Goal: Information Seeking & Learning: Learn about a topic

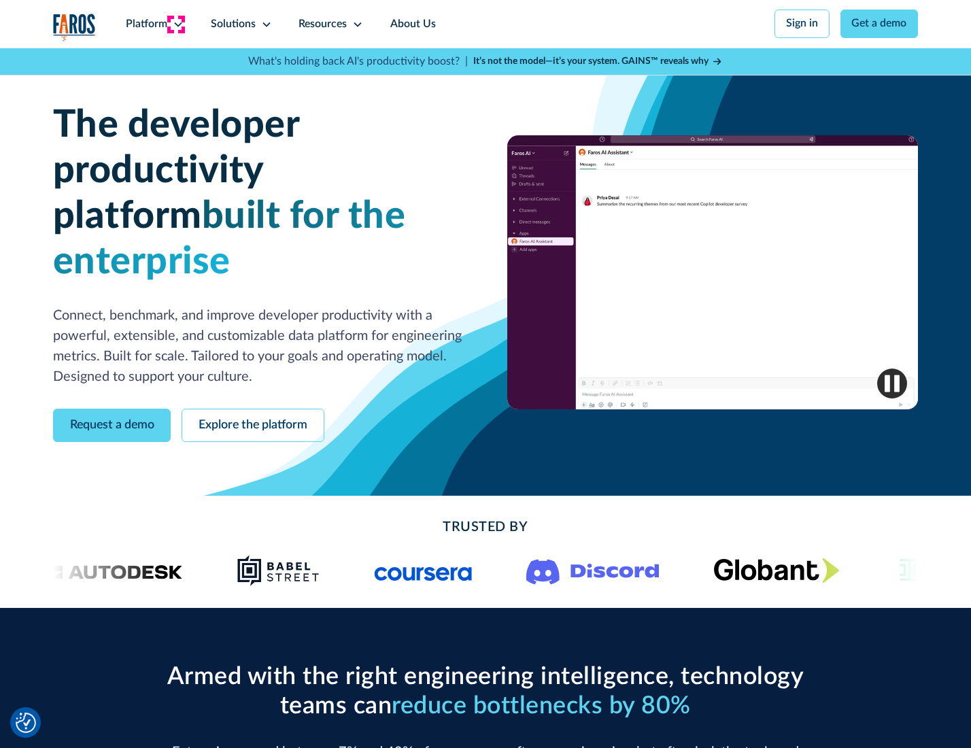
click at [176, 24] on icon at bounding box center [178, 24] width 11 height 11
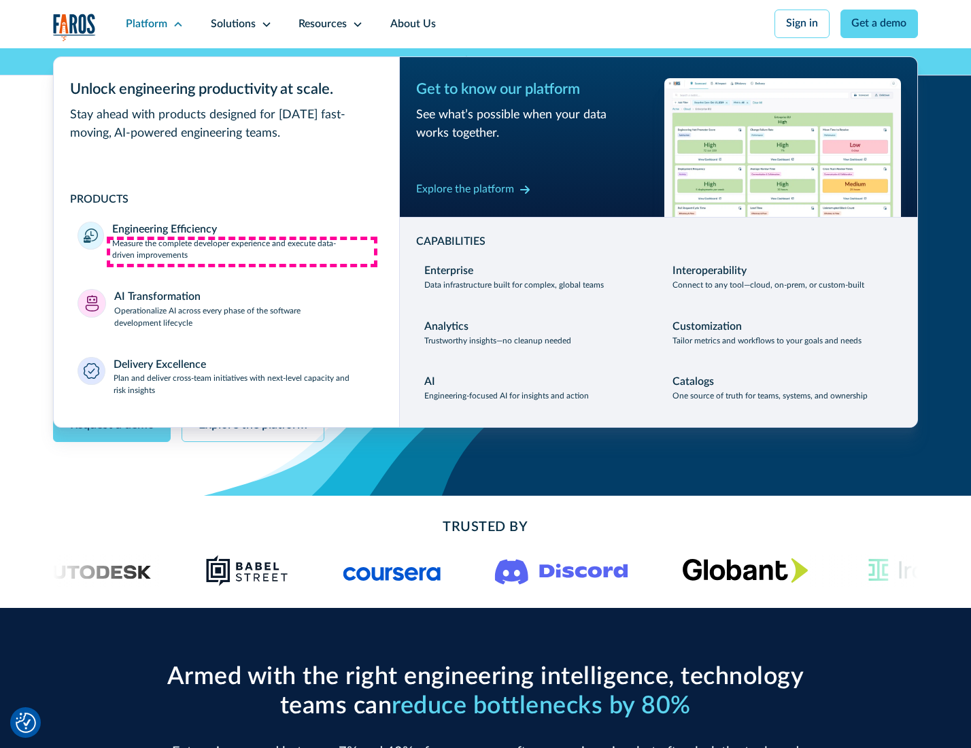
click at [242, 252] on p "Measure the complete developer experience and execute data-driven improvements" at bounding box center [243, 250] width 263 height 24
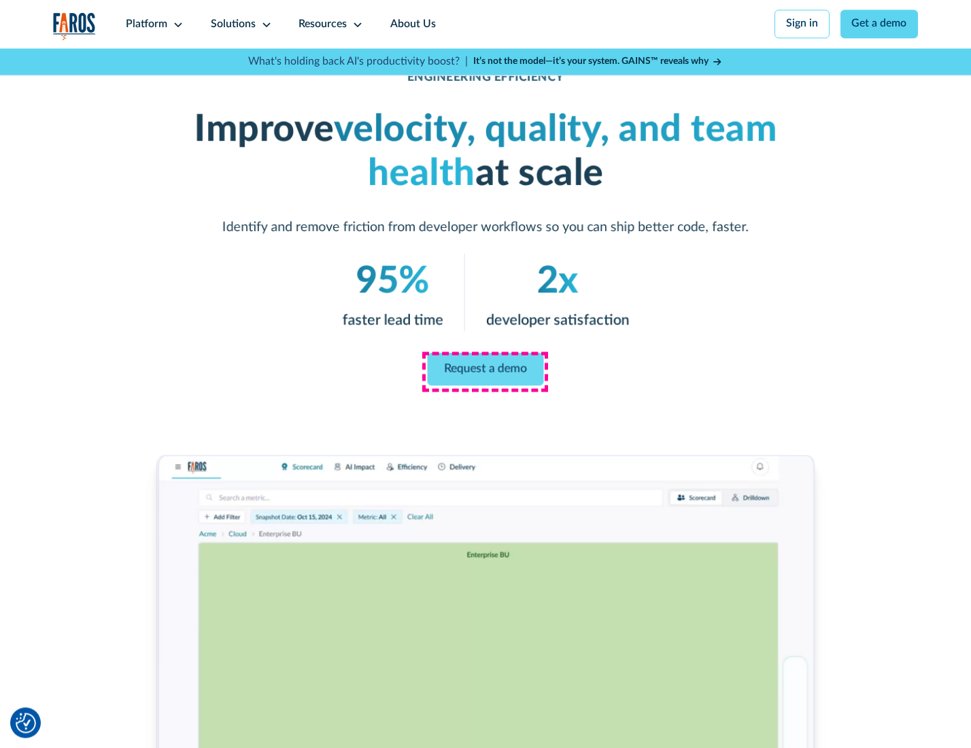
click at [485, 371] on link "Request a demo" at bounding box center [486, 369] width 116 height 33
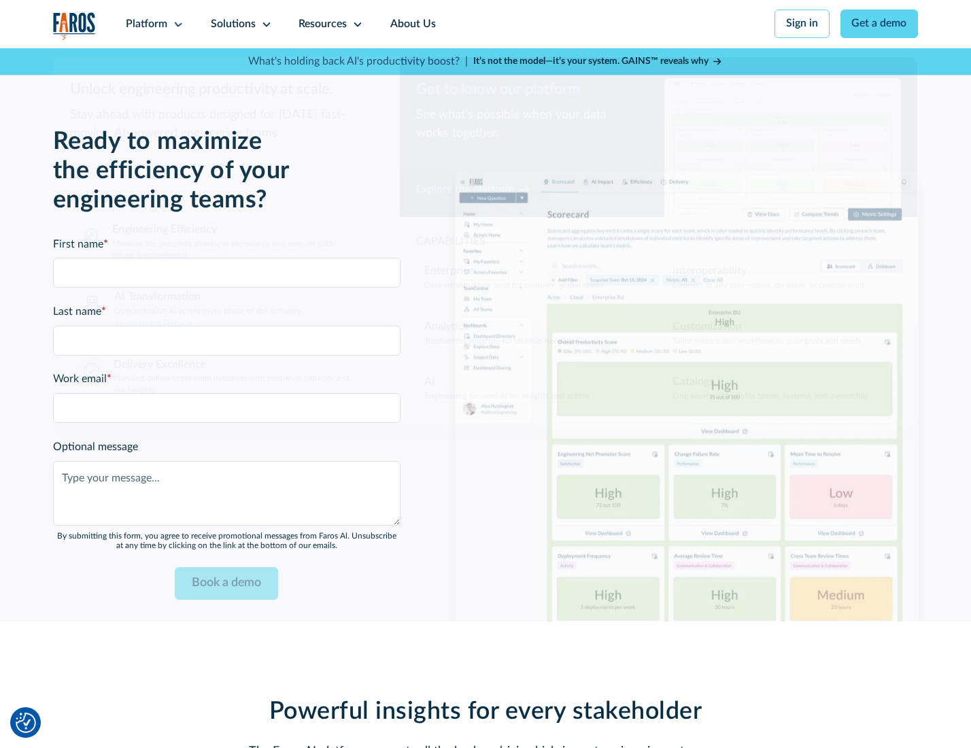
scroll to position [2961, 0]
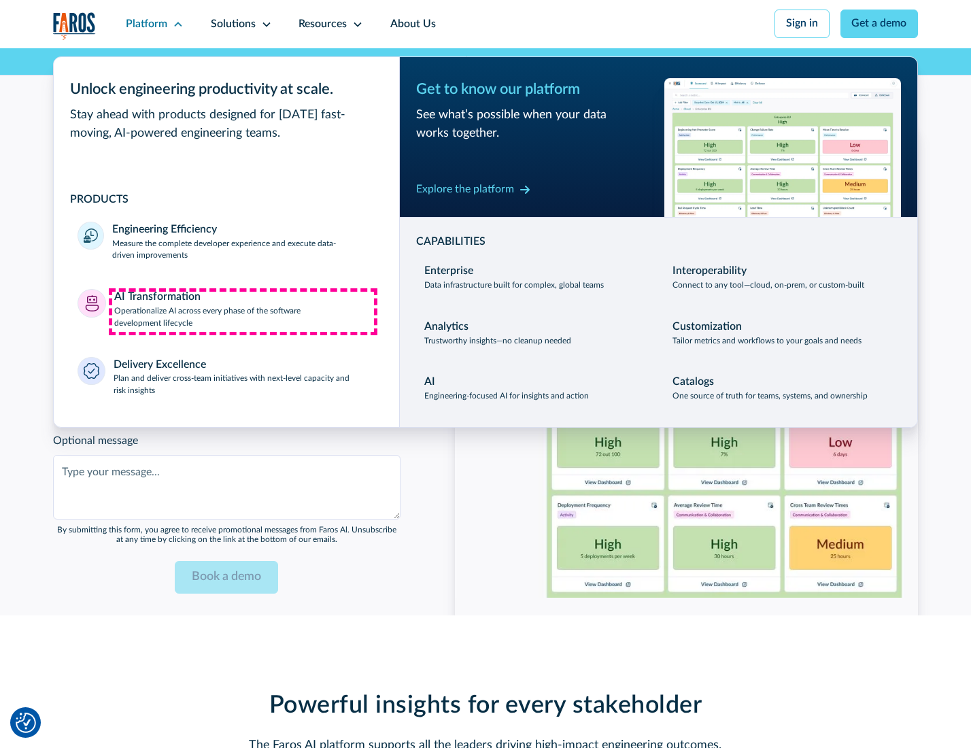
click at [243, 312] on p "Operationalize AI across every phase of the software development lifecycle" at bounding box center [244, 317] width 261 height 24
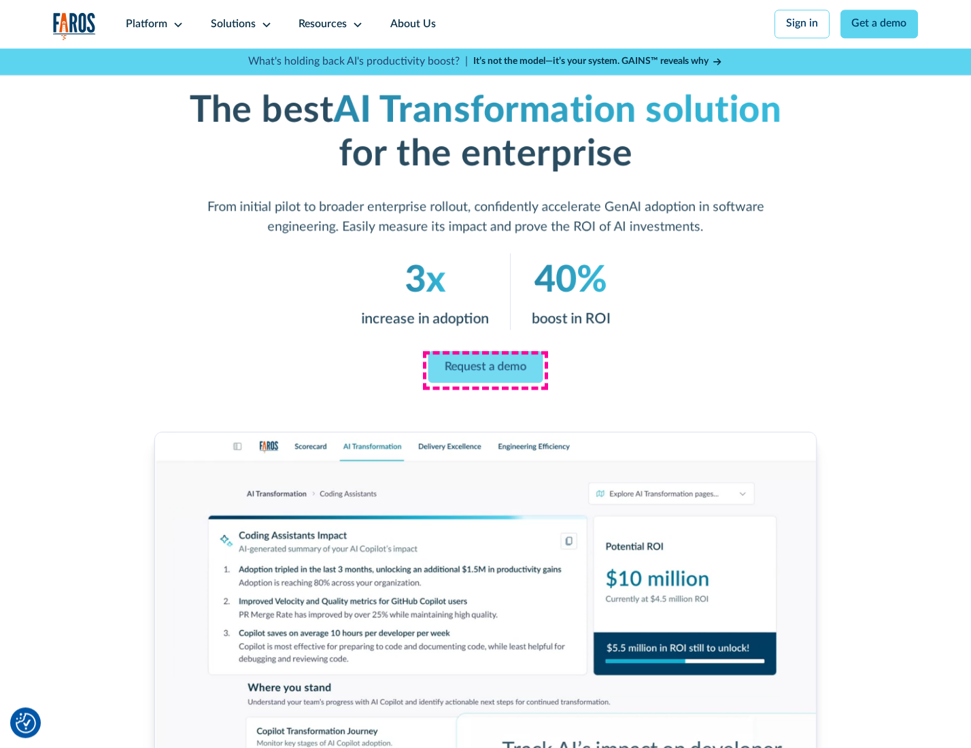
click at [485, 369] on link "Request a demo" at bounding box center [485, 367] width 115 height 32
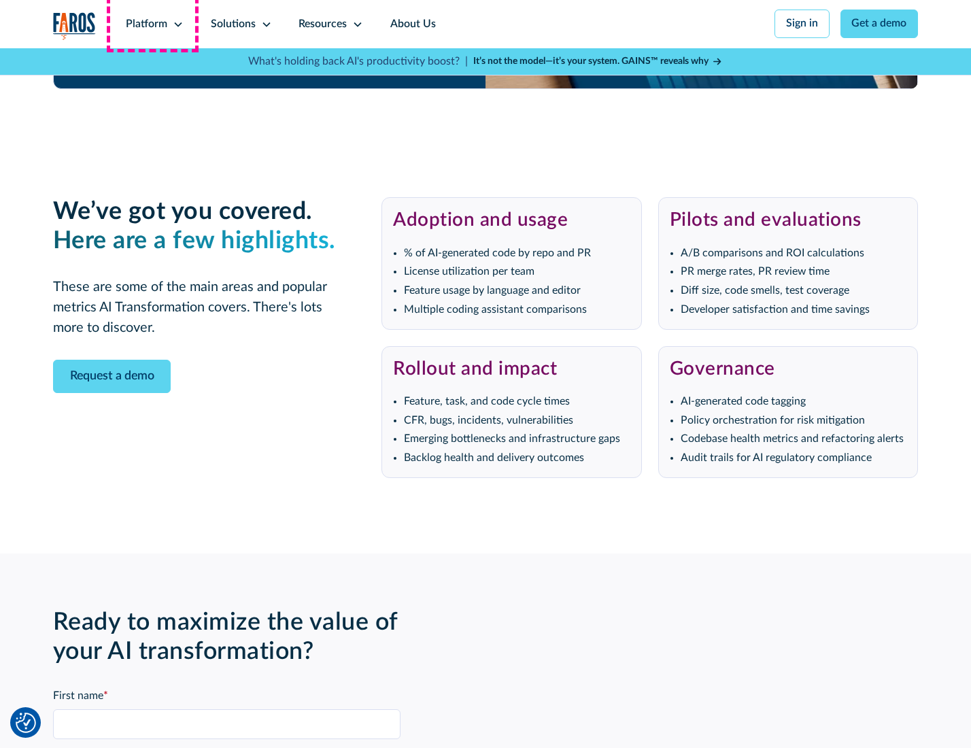
click at [152, 24] on div "Platform" at bounding box center [146, 24] width 41 height 16
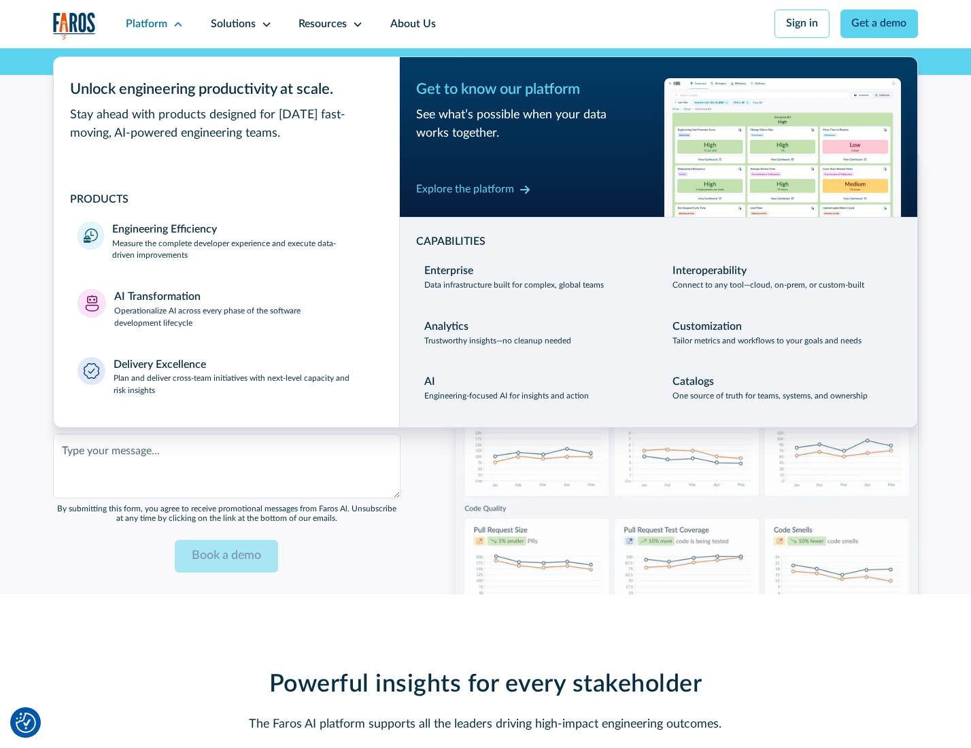
scroll to position [3288, 0]
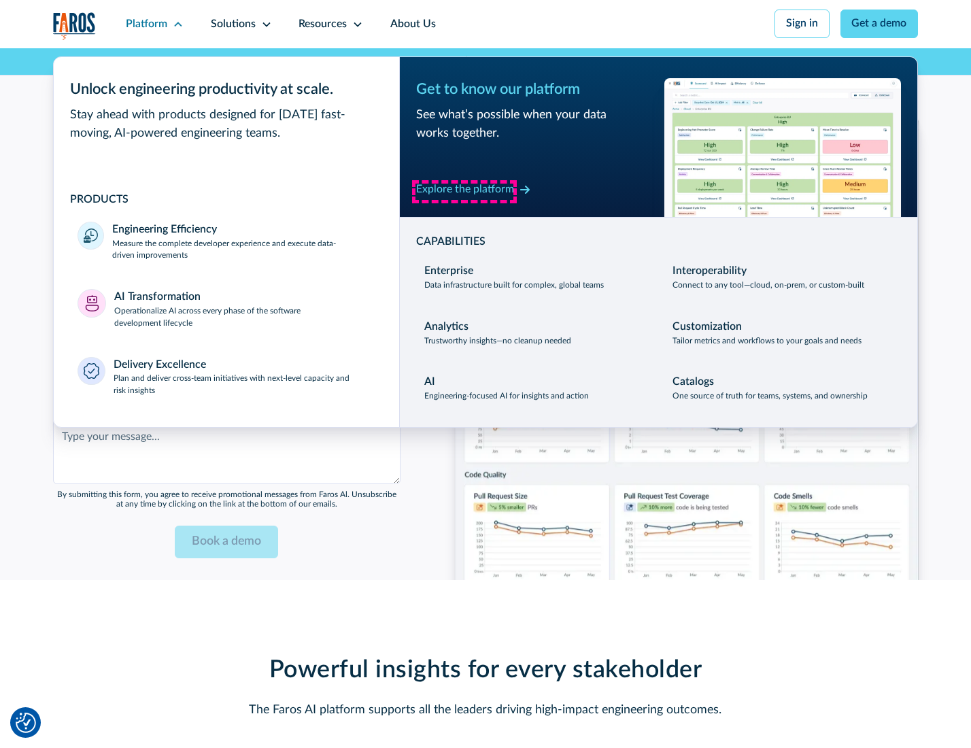
click at [465, 191] on div "Explore the platform" at bounding box center [465, 190] width 98 height 16
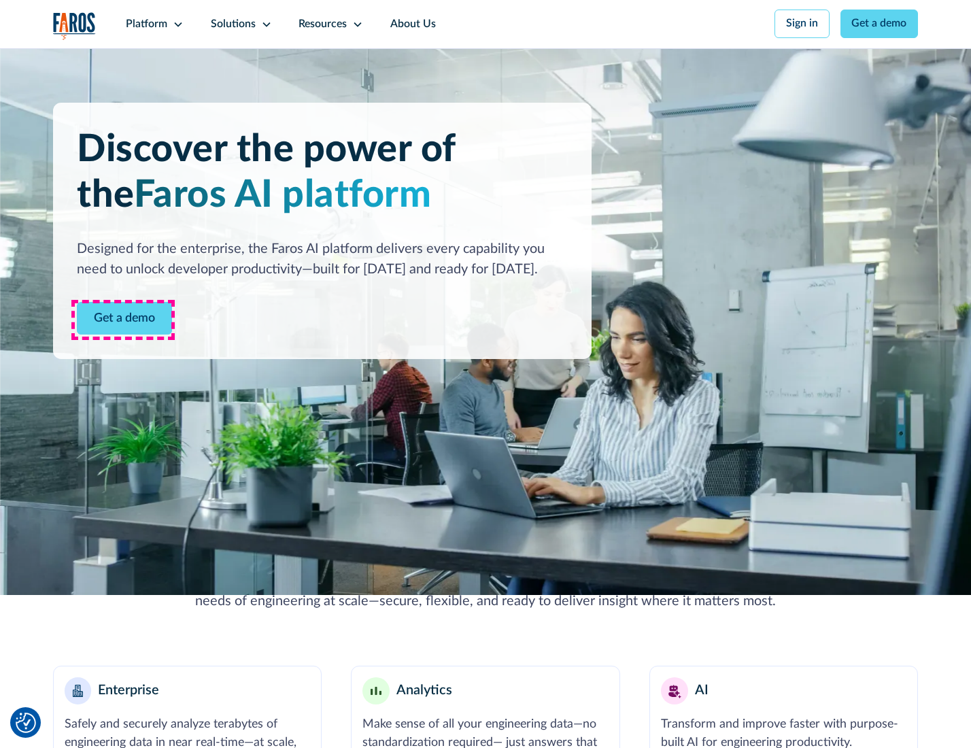
click at [123, 320] on link "Get a demo" at bounding box center [124, 318] width 95 height 33
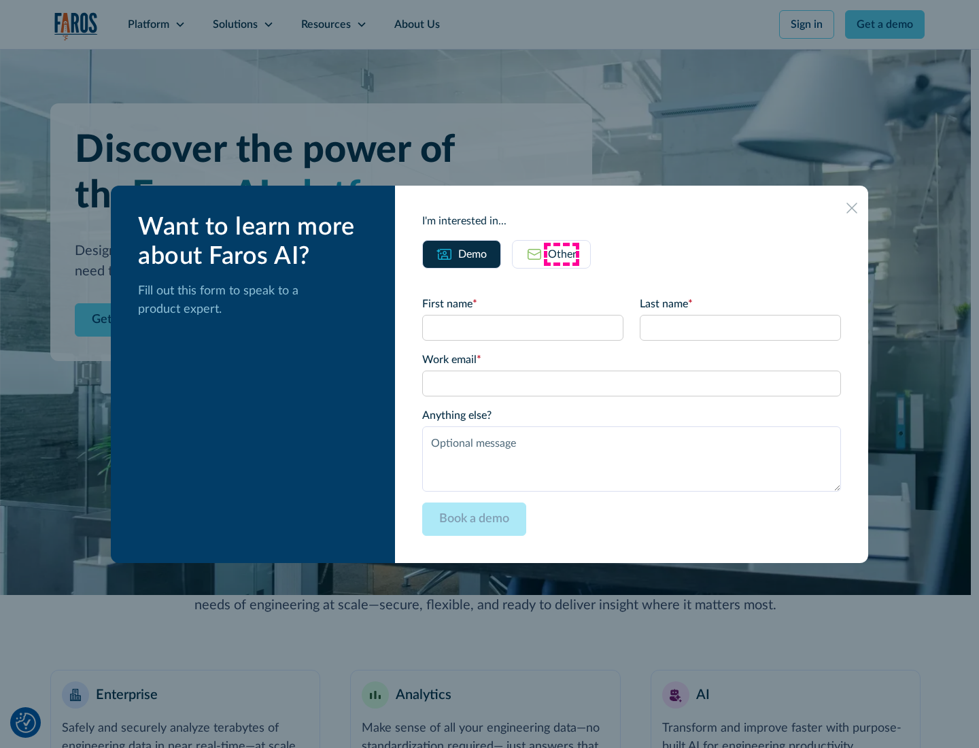
click at [562, 254] on div "Other" at bounding box center [562, 254] width 29 height 16
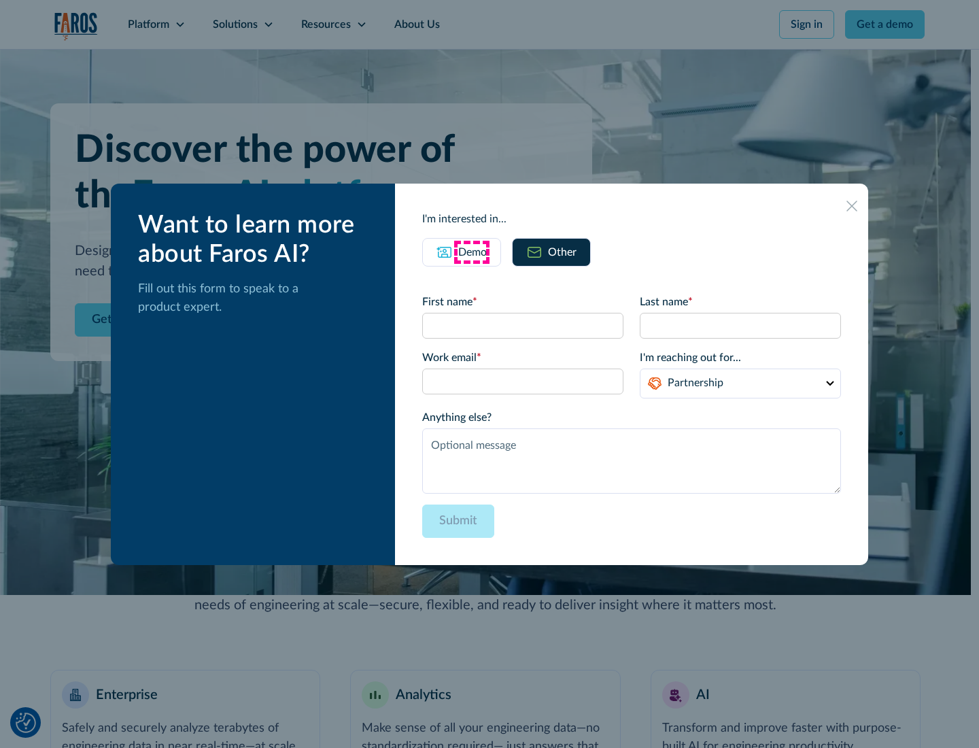
click at [471, 252] on div "Demo" at bounding box center [472, 252] width 29 height 16
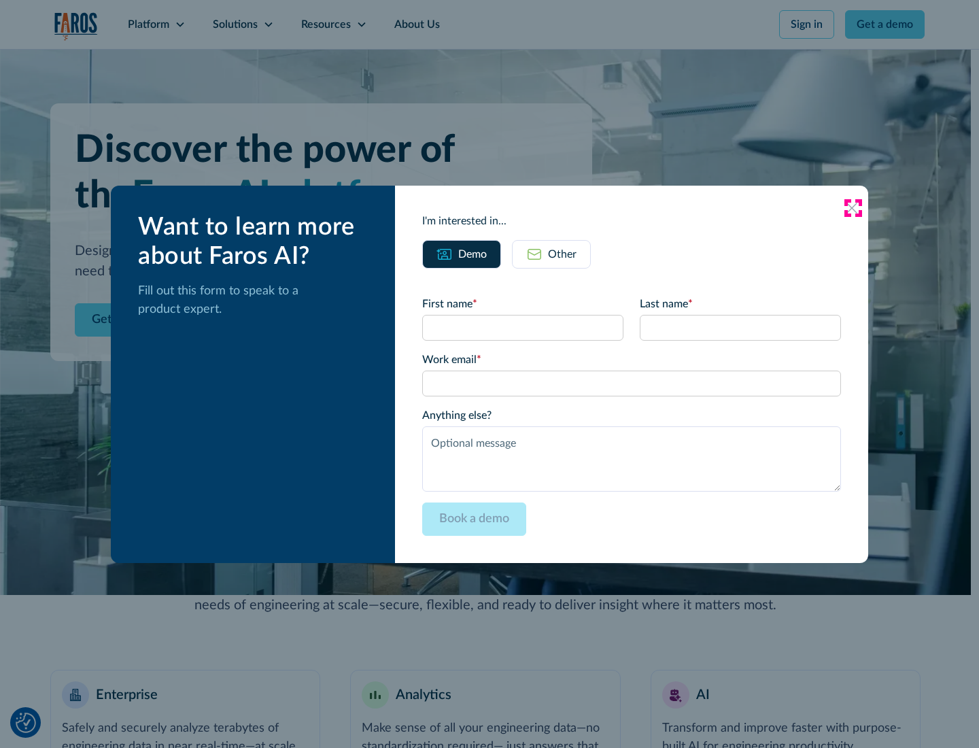
click at [853, 207] on icon at bounding box center [852, 208] width 11 height 11
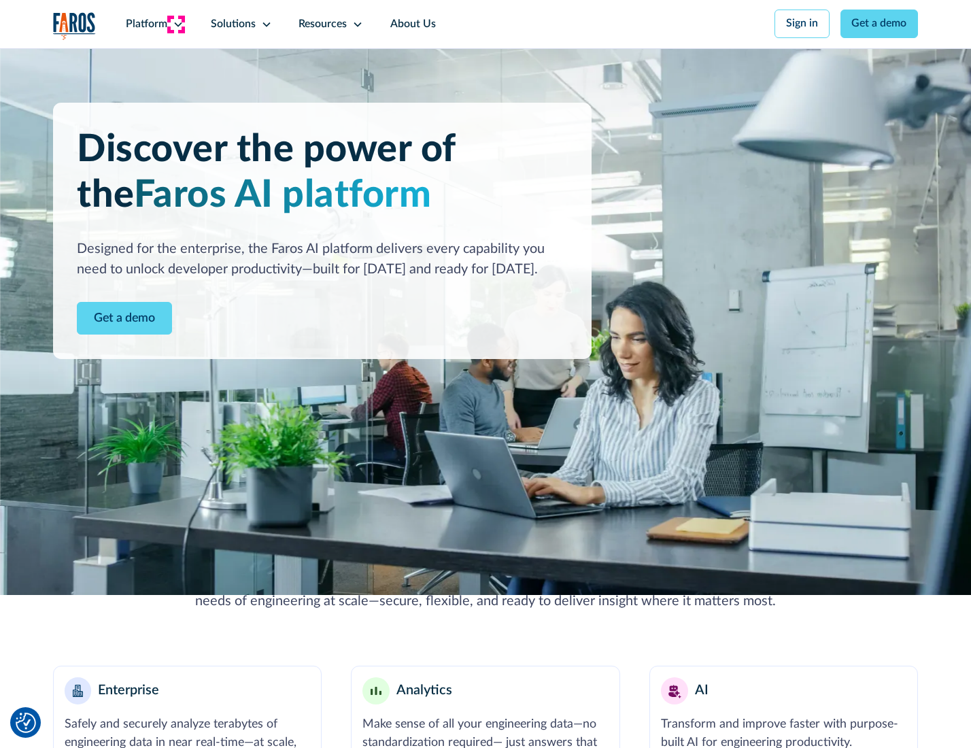
click at [176, 24] on icon at bounding box center [178, 24] width 11 height 11
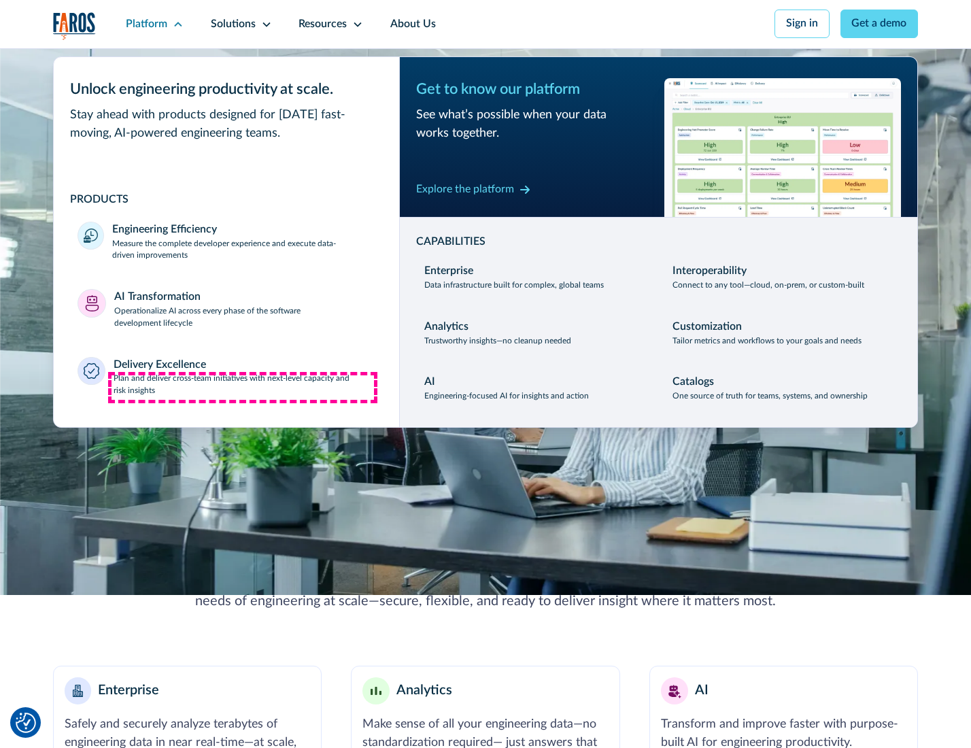
click at [243, 388] on p "Plan and deliver cross-team initiatives with next-level capacity and risk insig…" at bounding box center [245, 385] width 262 height 24
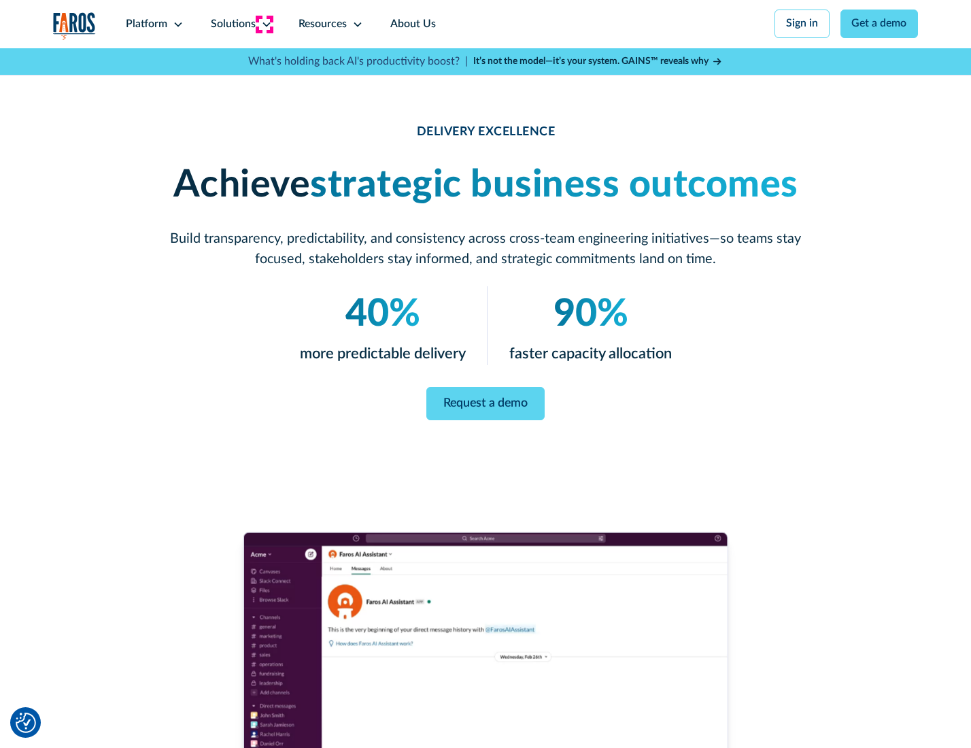
click at [264, 24] on icon at bounding box center [266, 24] width 11 height 11
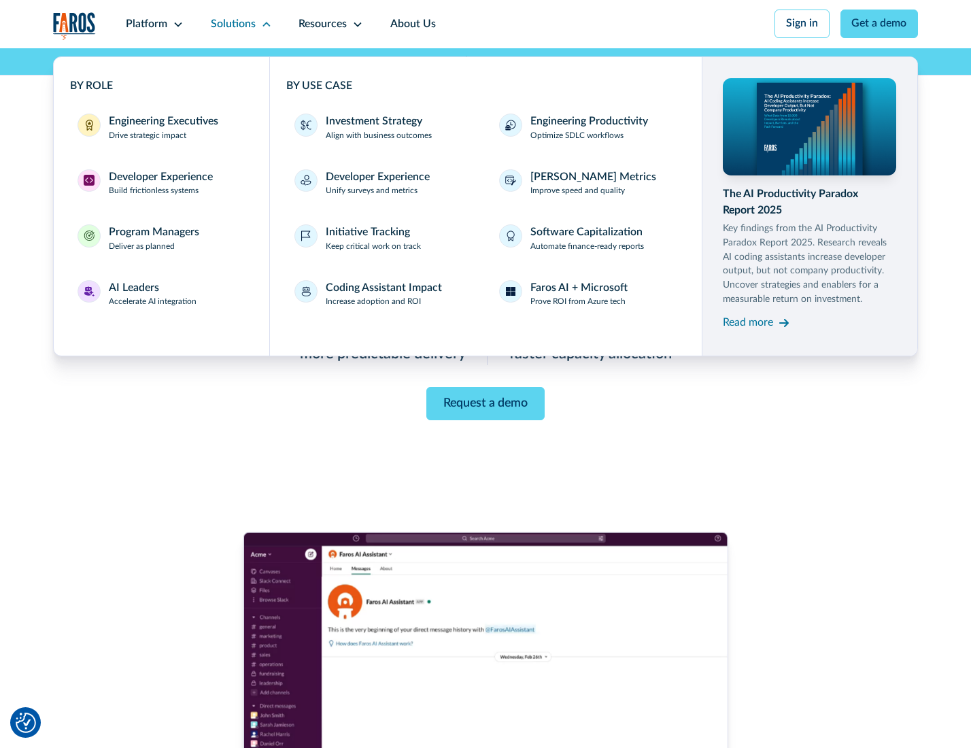
click at [159, 129] on div "Engineering Executives" at bounding box center [164, 122] width 110 height 16
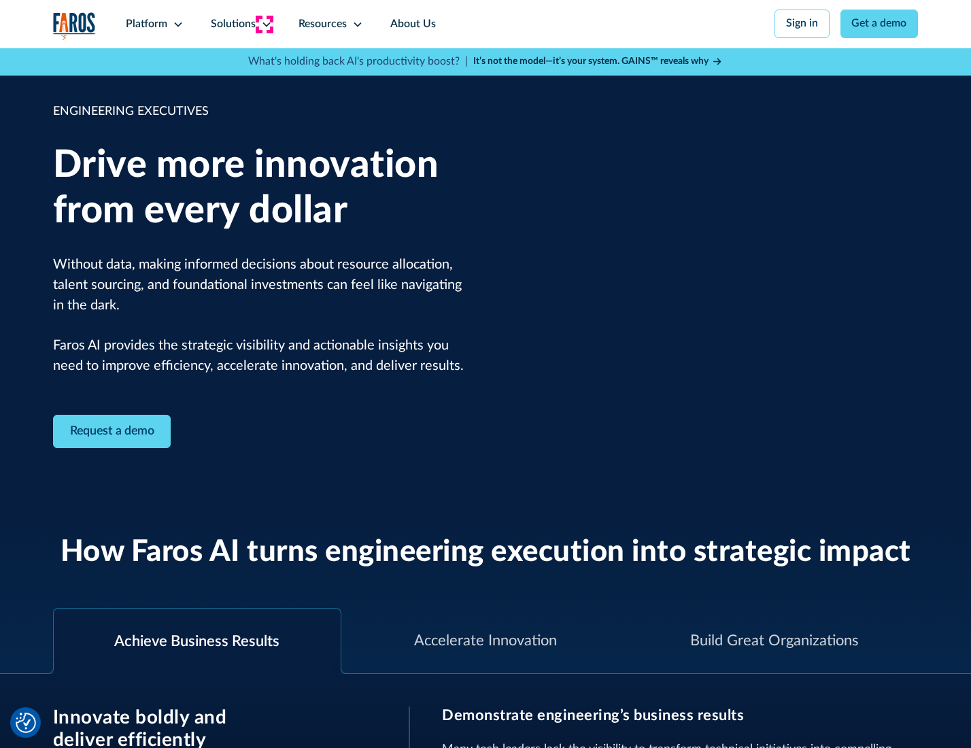
click at [264, 24] on icon at bounding box center [266, 24] width 11 height 11
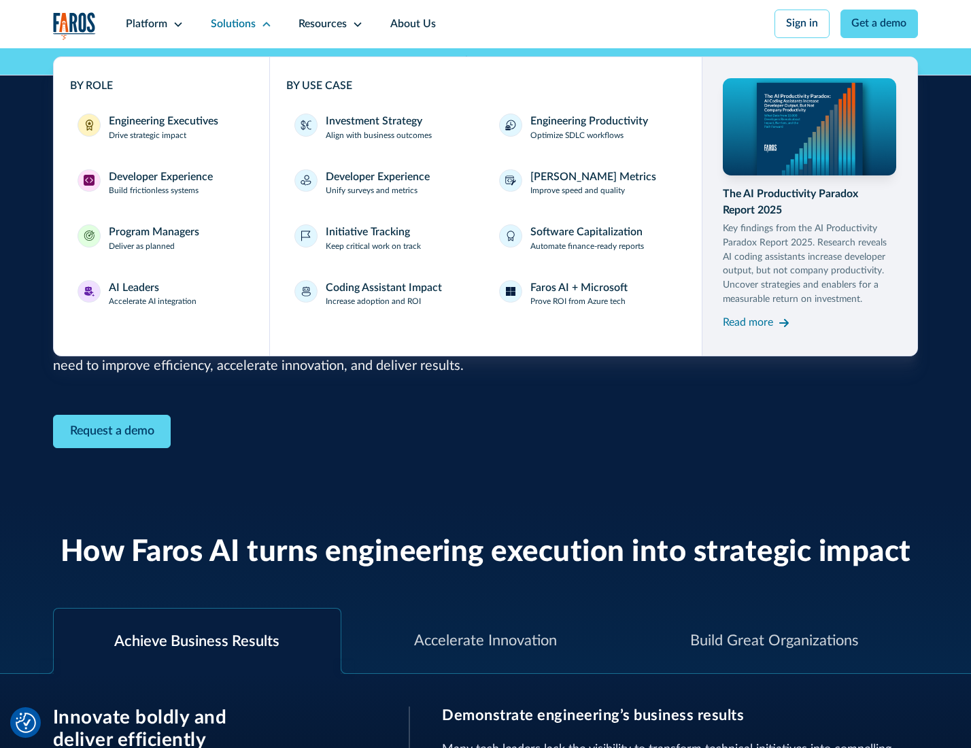
click at [159, 178] on div "Developer Experience" at bounding box center [161, 177] width 104 height 16
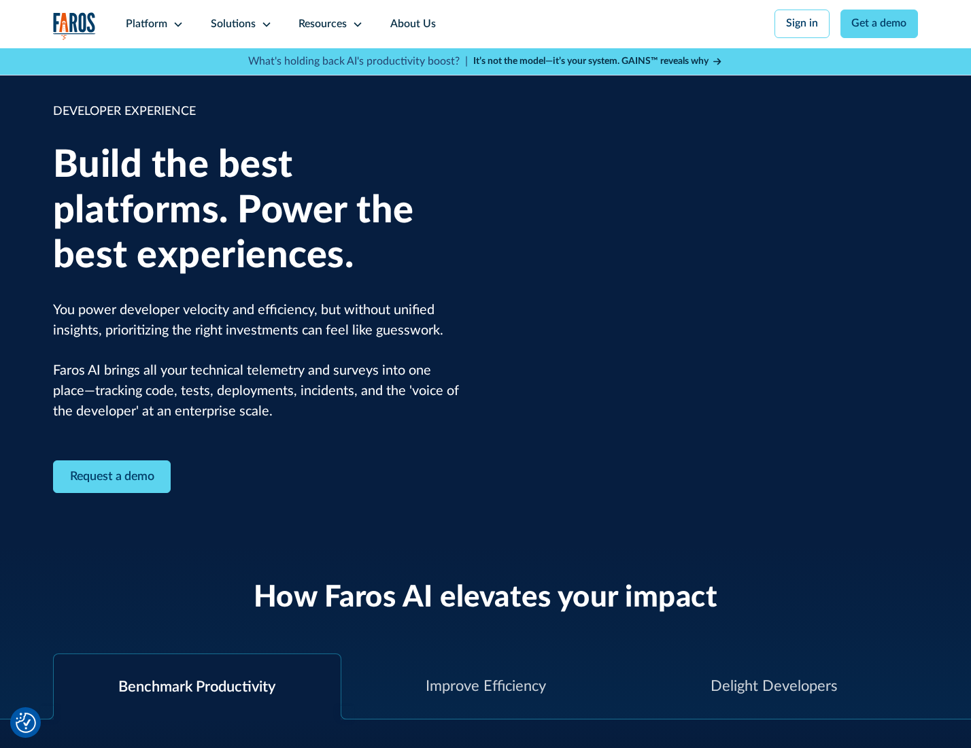
click at [239, 24] on div "Solutions" at bounding box center [233, 24] width 45 height 16
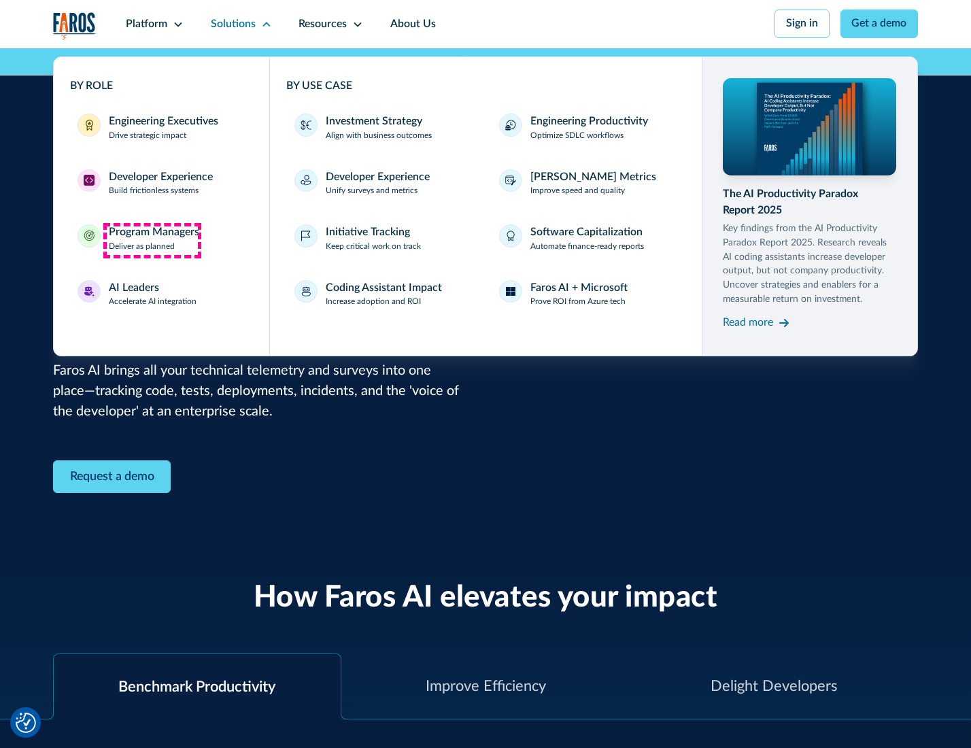
click at [152, 240] on div "Program Managers" at bounding box center [154, 232] width 90 height 16
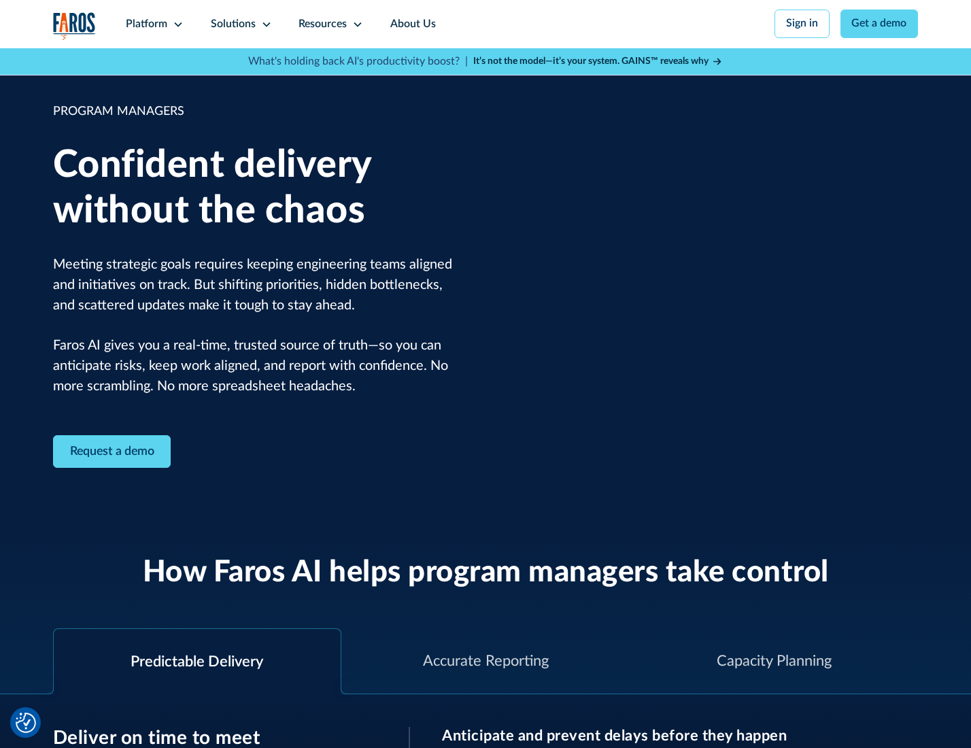
click at [264, 24] on icon at bounding box center [266, 24] width 11 height 11
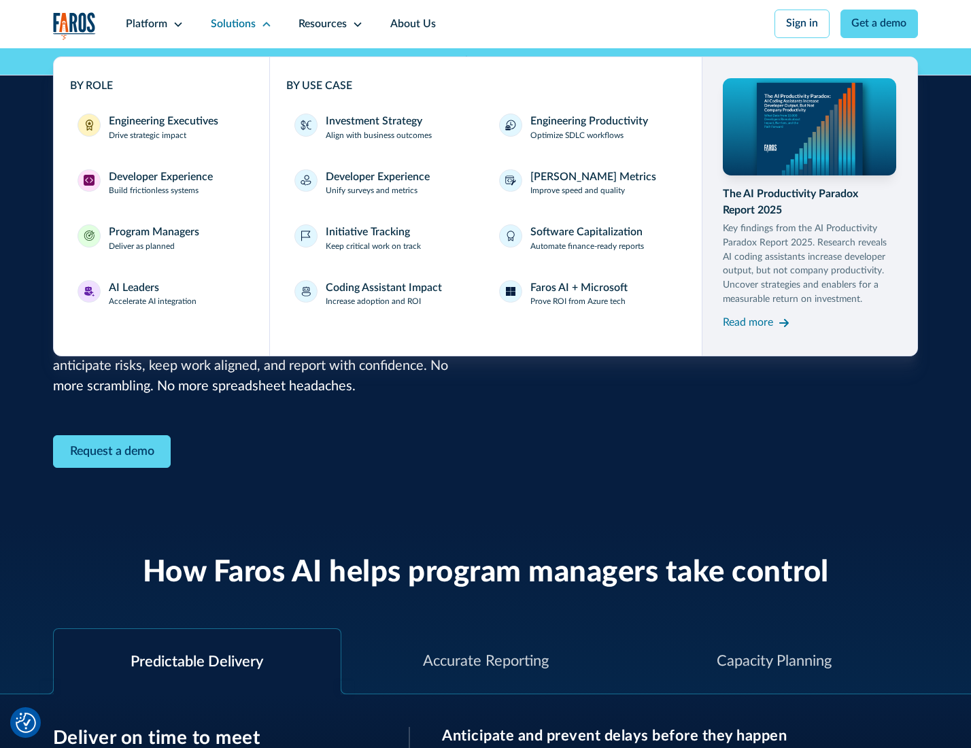
click at [151, 296] on div "AI Leaders" at bounding box center [134, 288] width 50 height 16
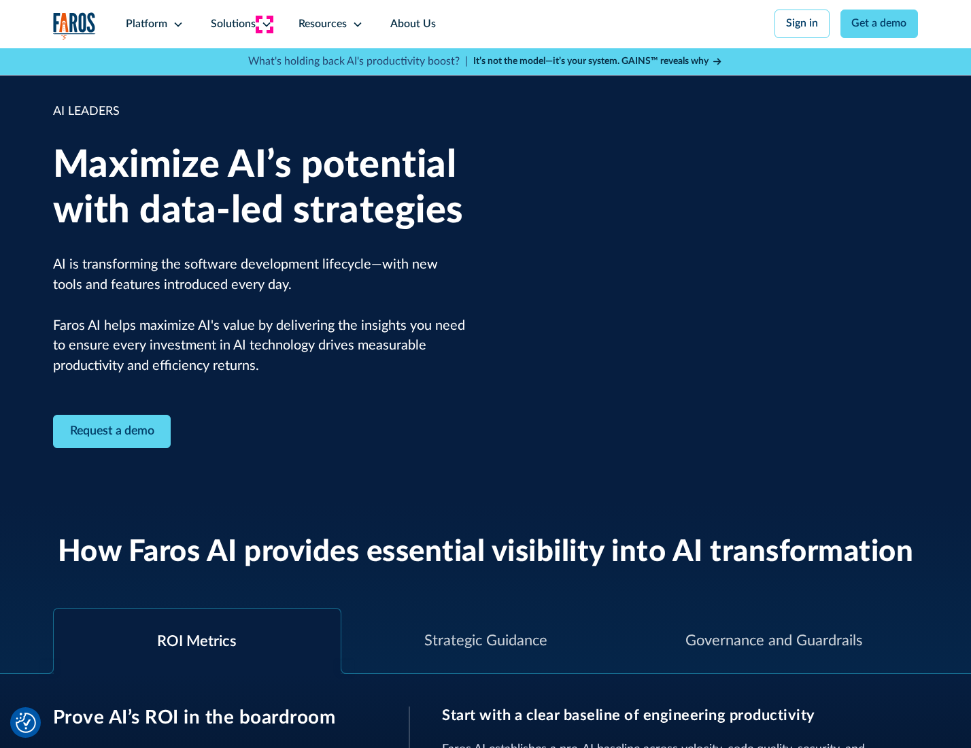
click at [264, 24] on icon at bounding box center [266, 24] width 11 height 11
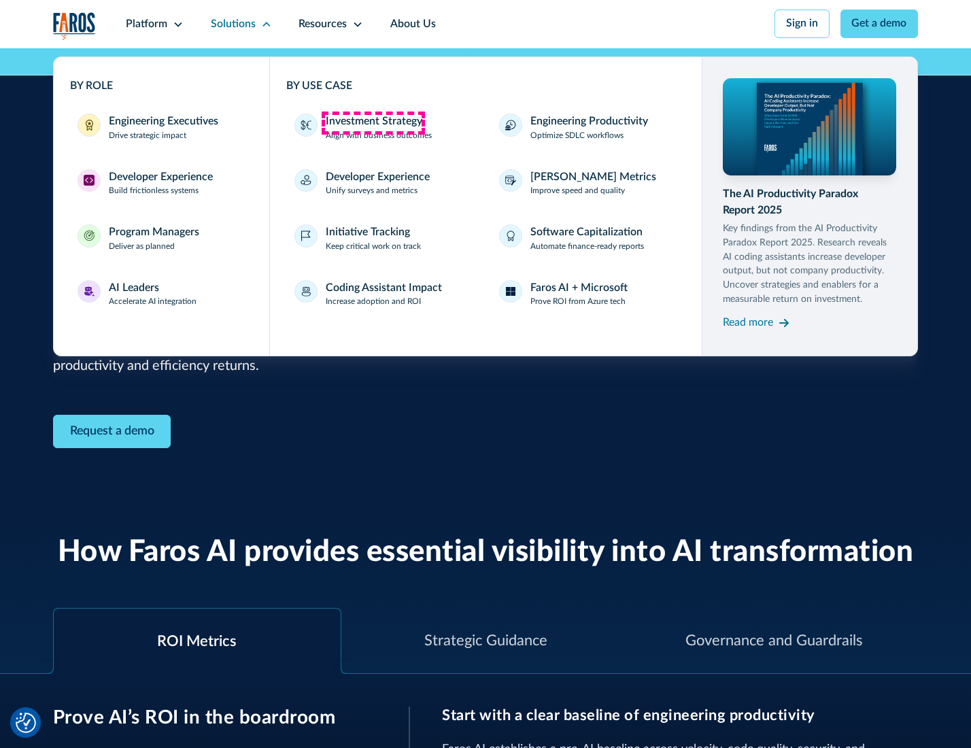
click at [373, 122] on div "Investment Strategy" at bounding box center [374, 122] width 97 height 16
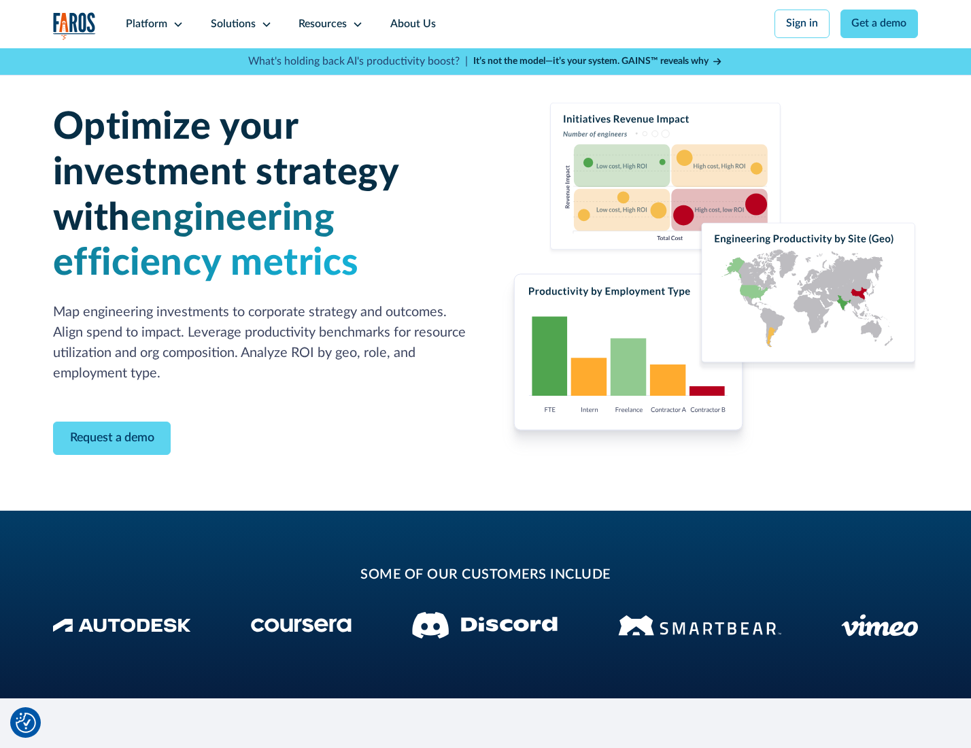
click at [264, 24] on icon at bounding box center [266, 24] width 11 height 11
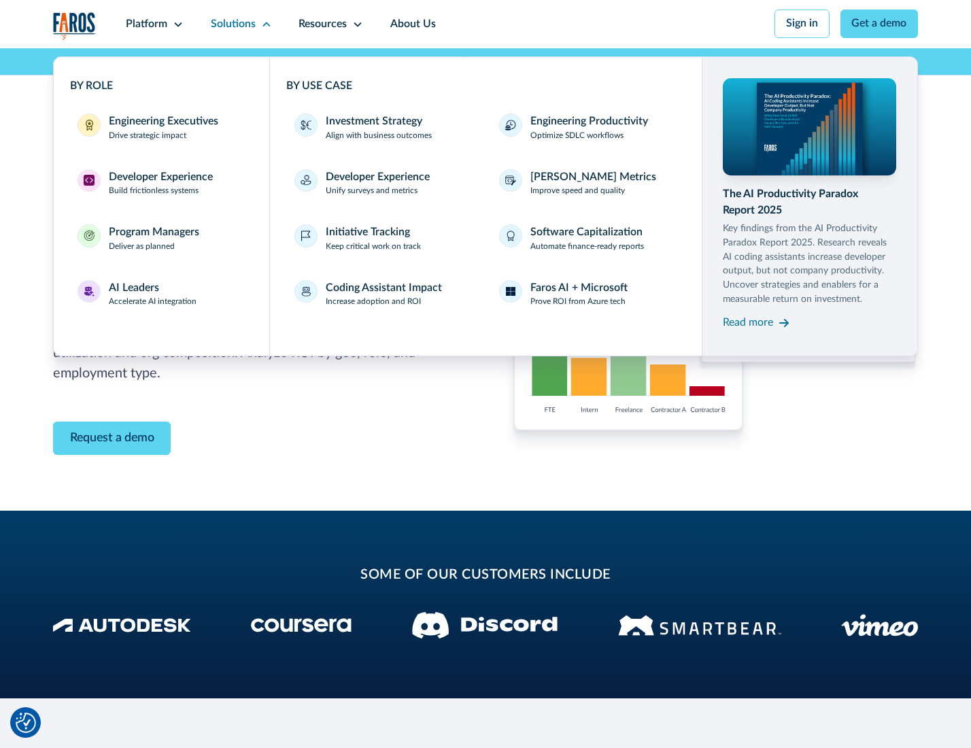
click at [579, 304] on p "Prove ROI from Azure tech" at bounding box center [578, 302] width 95 height 12
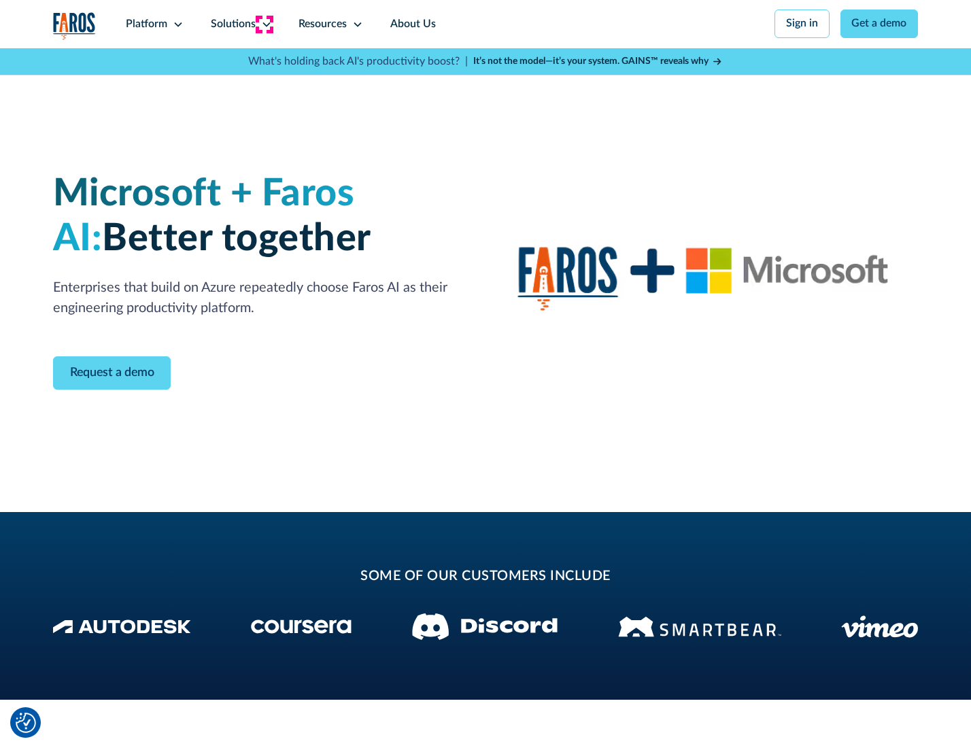
click at [264, 24] on icon at bounding box center [266, 24] width 11 height 11
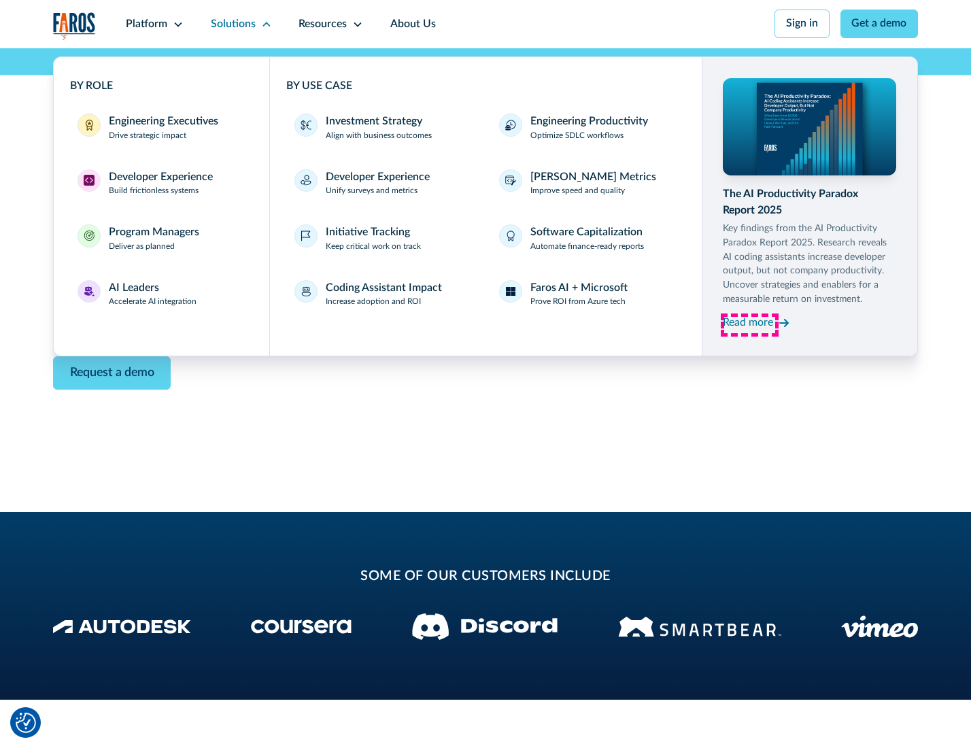
click at [750, 325] on div "Read more" at bounding box center [748, 323] width 50 height 16
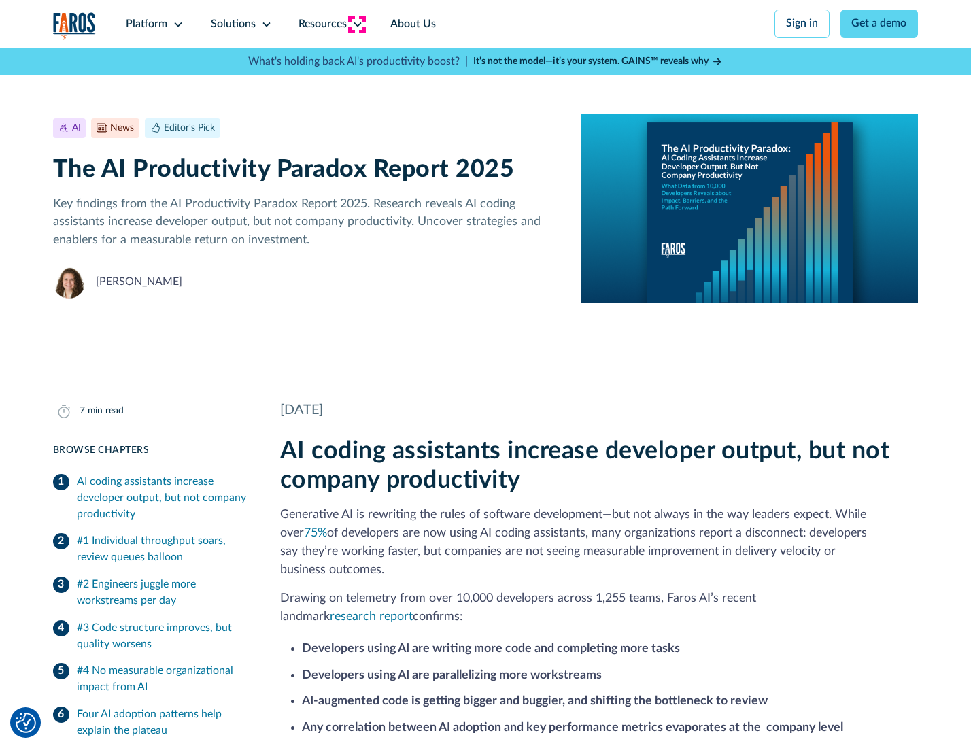
click at [356, 24] on icon at bounding box center [357, 24] width 11 height 11
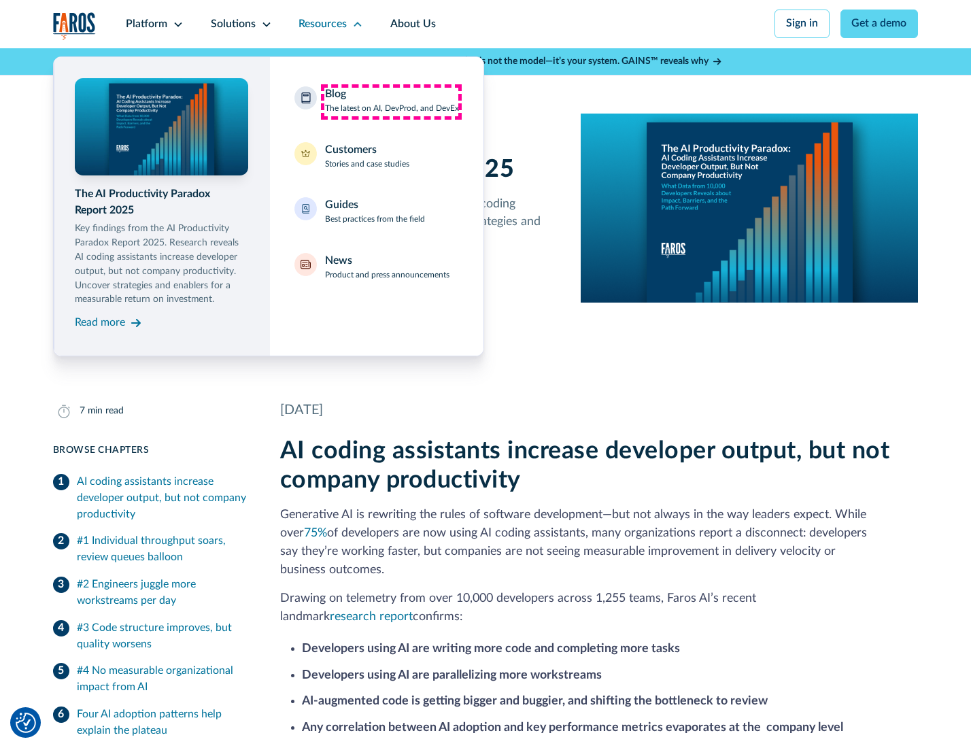
click at [391, 101] on div "Blog The latest on AI, DevProd, and DevEx" at bounding box center [392, 100] width 134 height 29
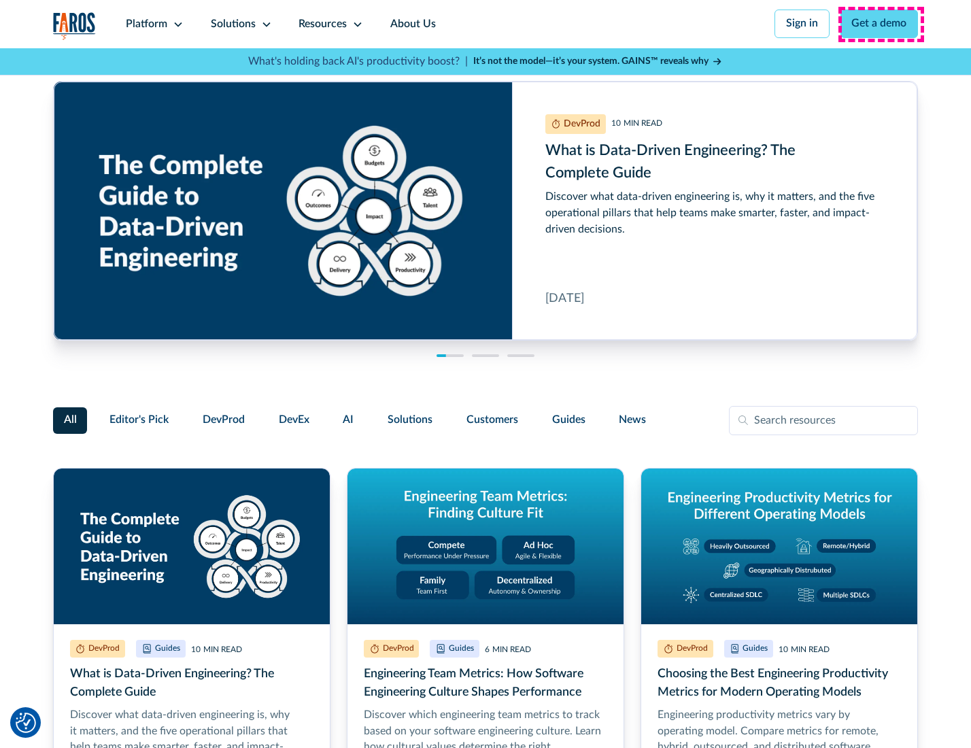
click at [881, 24] on link "Get a demo" at bounding box center [880, 24] width 78 height 29
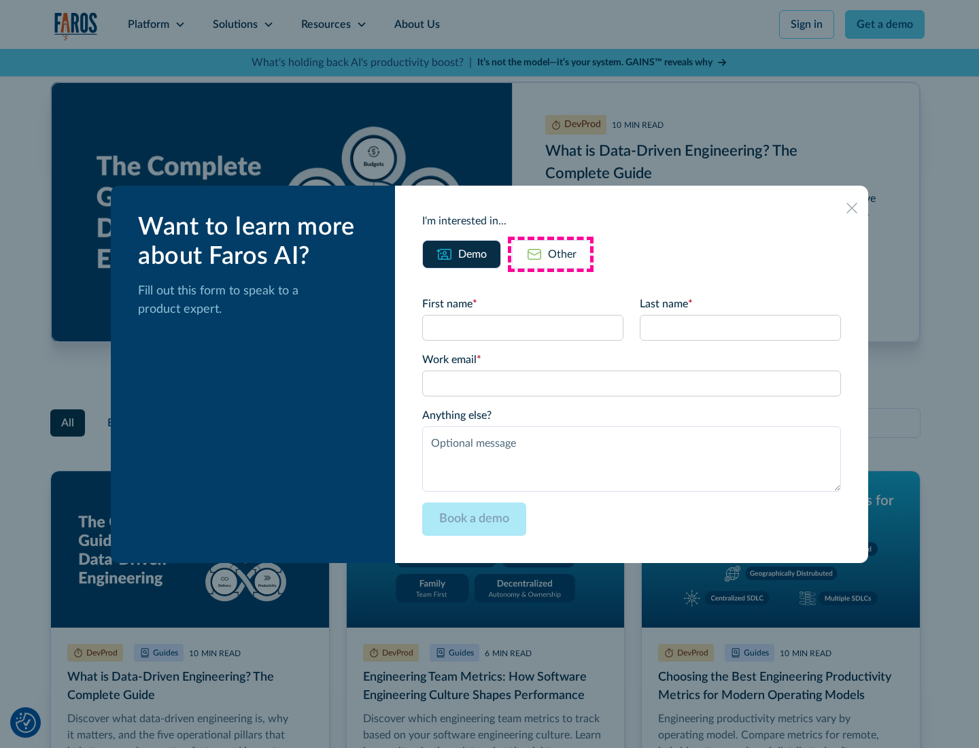
click at [551, 254] on div "Other" at bounding box center [562, 254] width 29 height 16
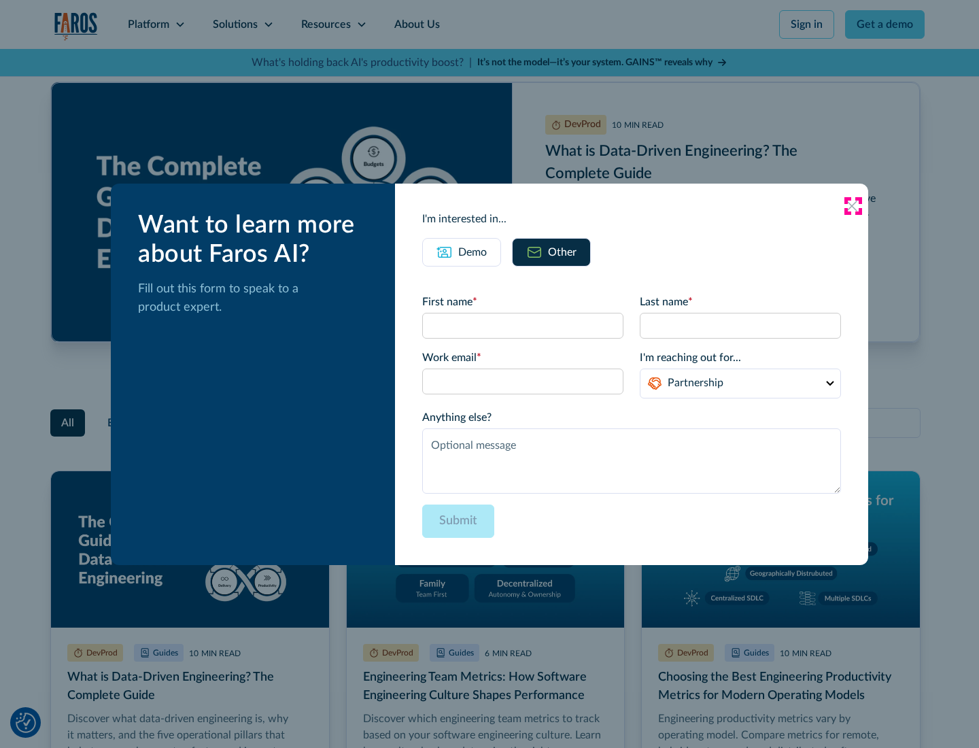
click at [853, 205] on icon at bounding box center [852, 206] width 11 height 11
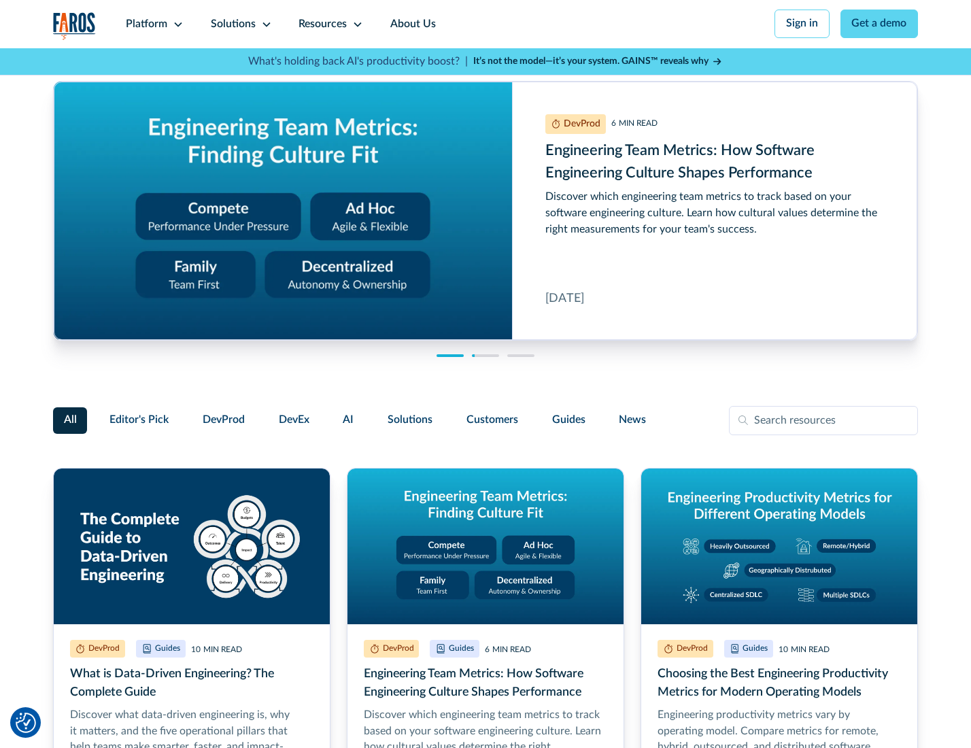
click at [411, 24] on link "About Us" at bounding box center [413, 24] width 73 height 48
